Goal: Task Accomplishment & Management: Manage account settings

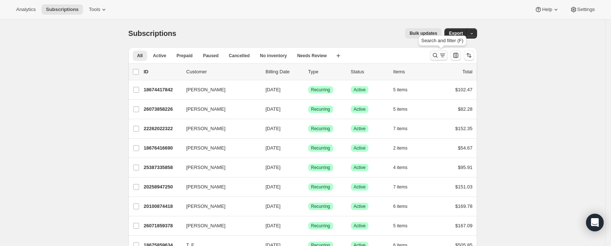
click at [438, 54] on icon "Search and filter results" at bounding box center [435, 55] width 7 height 7
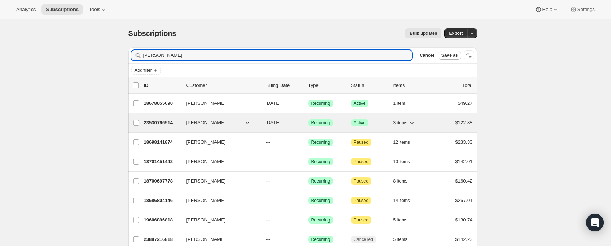
type input "[PERSON_NAME]"
click at [164, 121] on p "23530766514" at bounding box center [162, 122] width 37 height 7
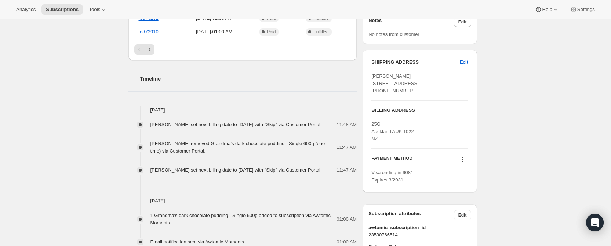
scroll to position [110, 0]
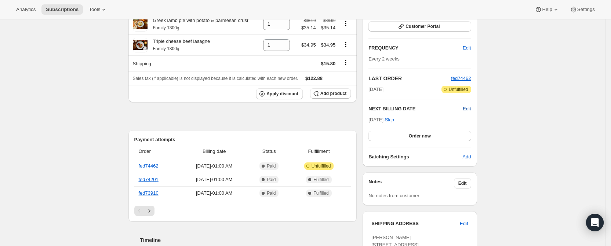
click at [470, 108] on span "Edit" at bounding box center [467, 108] width 8 height 7
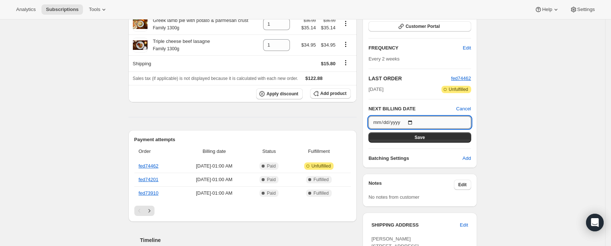
click at [413, 123] on input "[DATE]" at bounding box center [419, 122] width 102 height 12
type input "[DATE]"
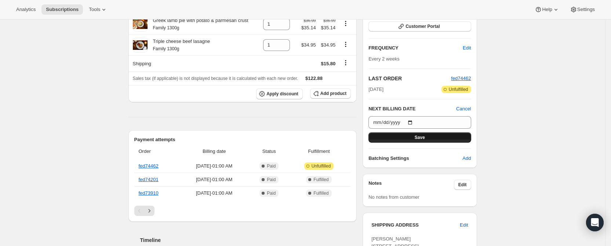
click at [425, 136] on span "Save" at bounding box center [420, 138] width 10 height 6
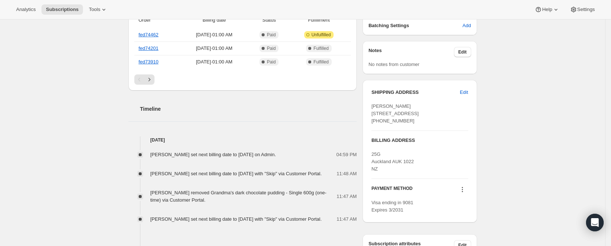
scroll to position [440, 0]
